Goal: Transaction & Acquisition: Purchase product/service

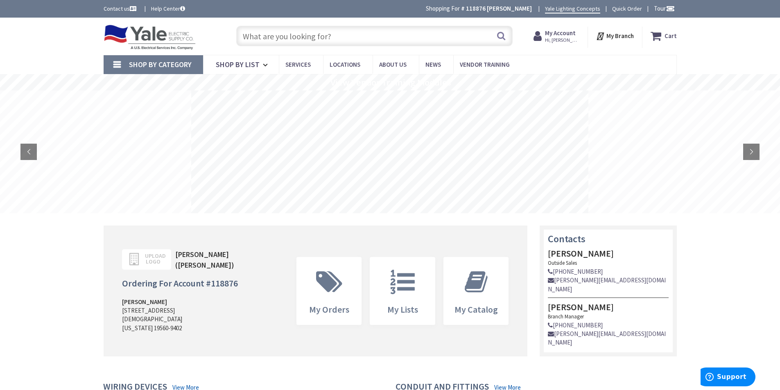
click at [373, 41] on input "text" at bounding box center [374, 36] width 276 height 20
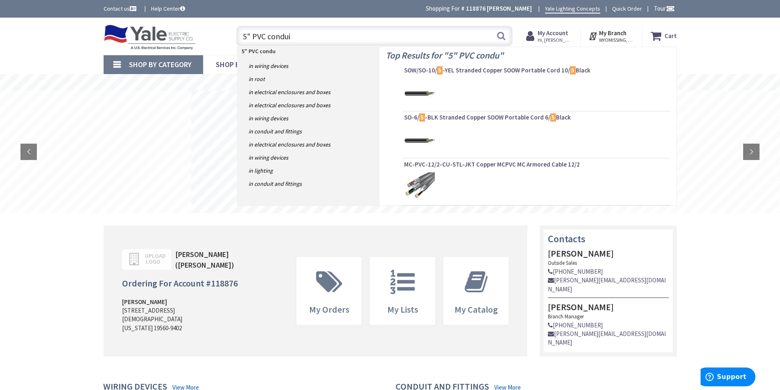
type input "5" PVC conduit"
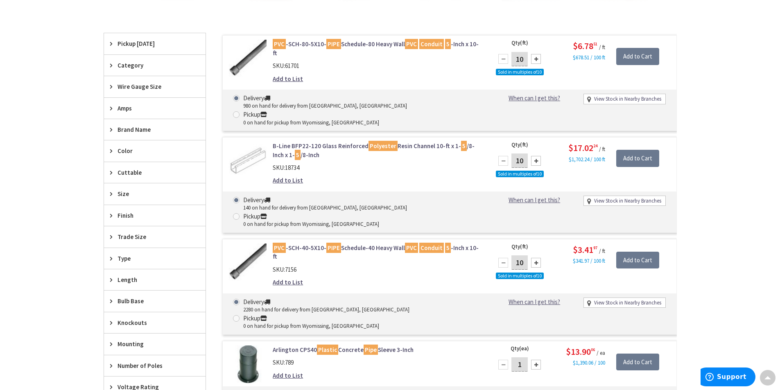
scroll to position [248, 0]
